Goal: Information Seeking & Learning: Learn about a topic

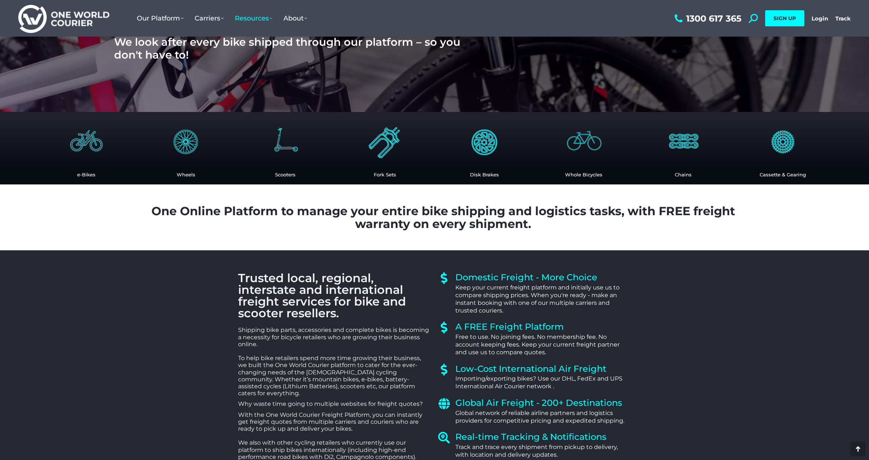
scroll to position [143, 0]
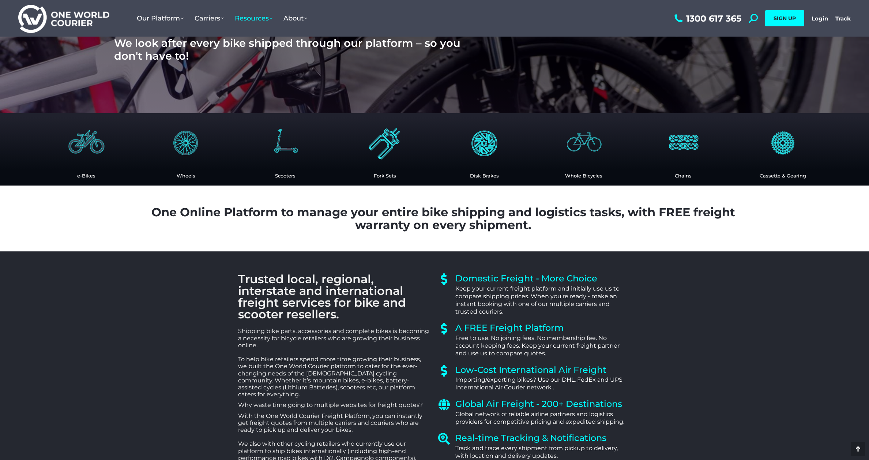
click at [93, 155] on img at bounding box center [86, 142] width 48 height 48
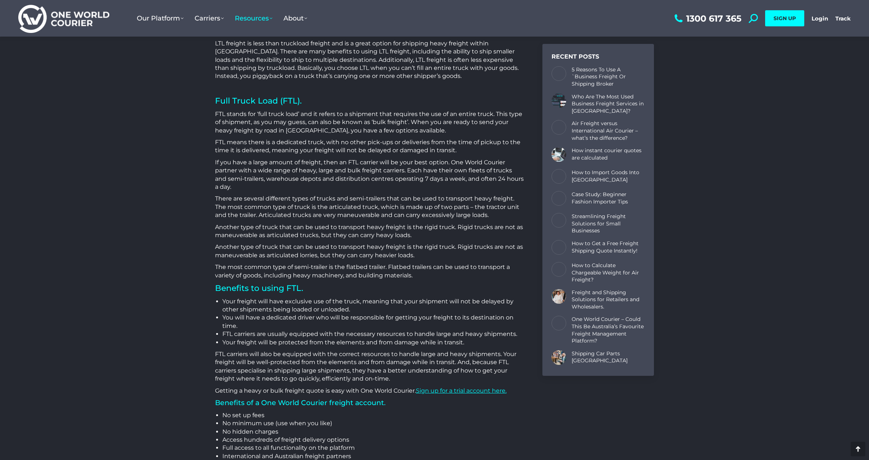
scroll to position [767, 0]
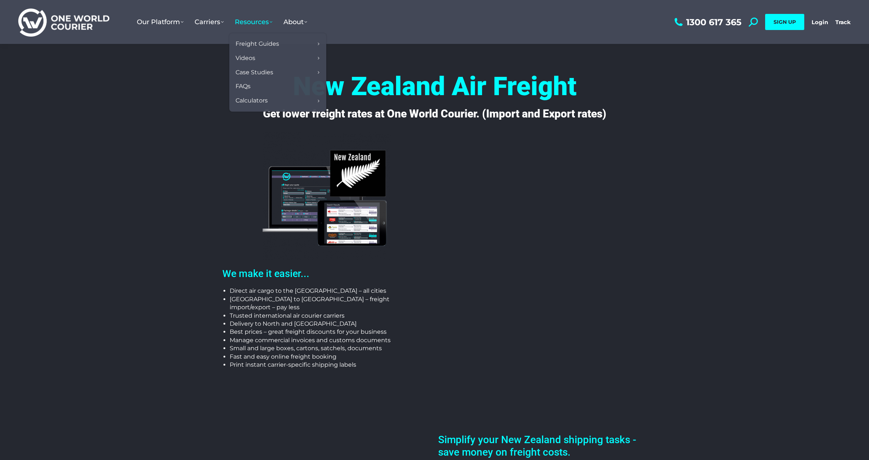
click at [267, 24] on span "Resources" at bounding box center [254, 22] width 38 height 8
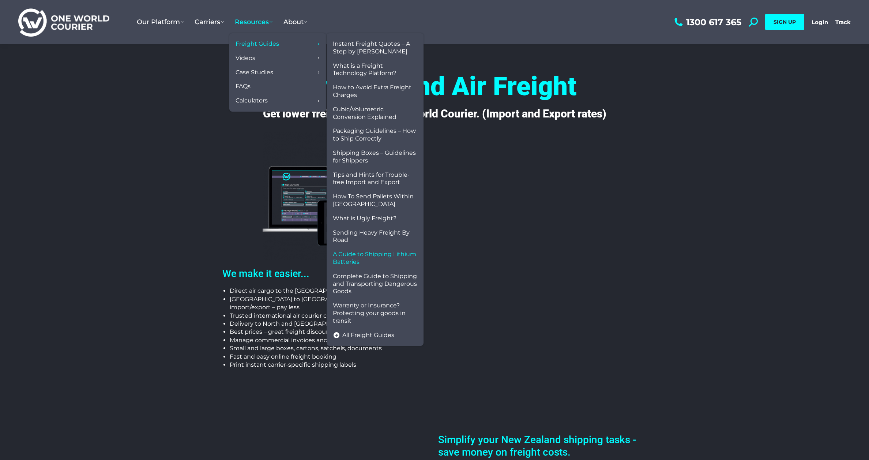
click at [361, 253] on span "A Guide to Shipping Lithium Batteries" at bounding box center [375, 257] width 84 height 15
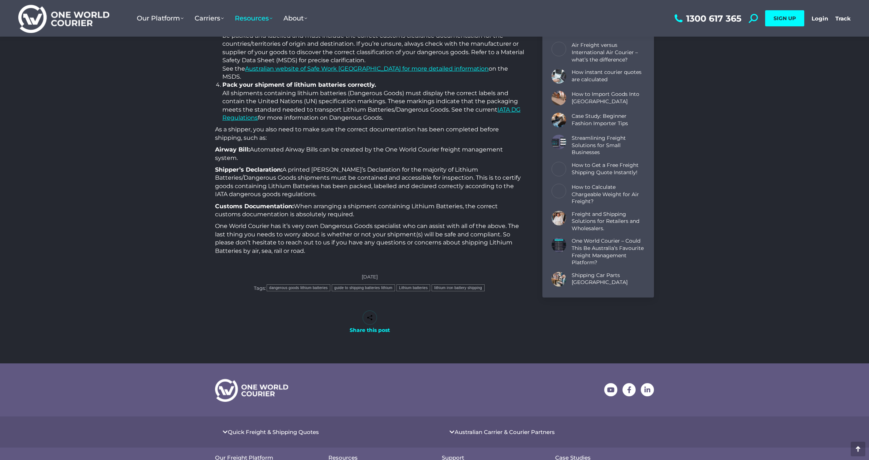
scroll to position [2456, 0]
